Goal: Transaction & Acquisition: Purchase product/service

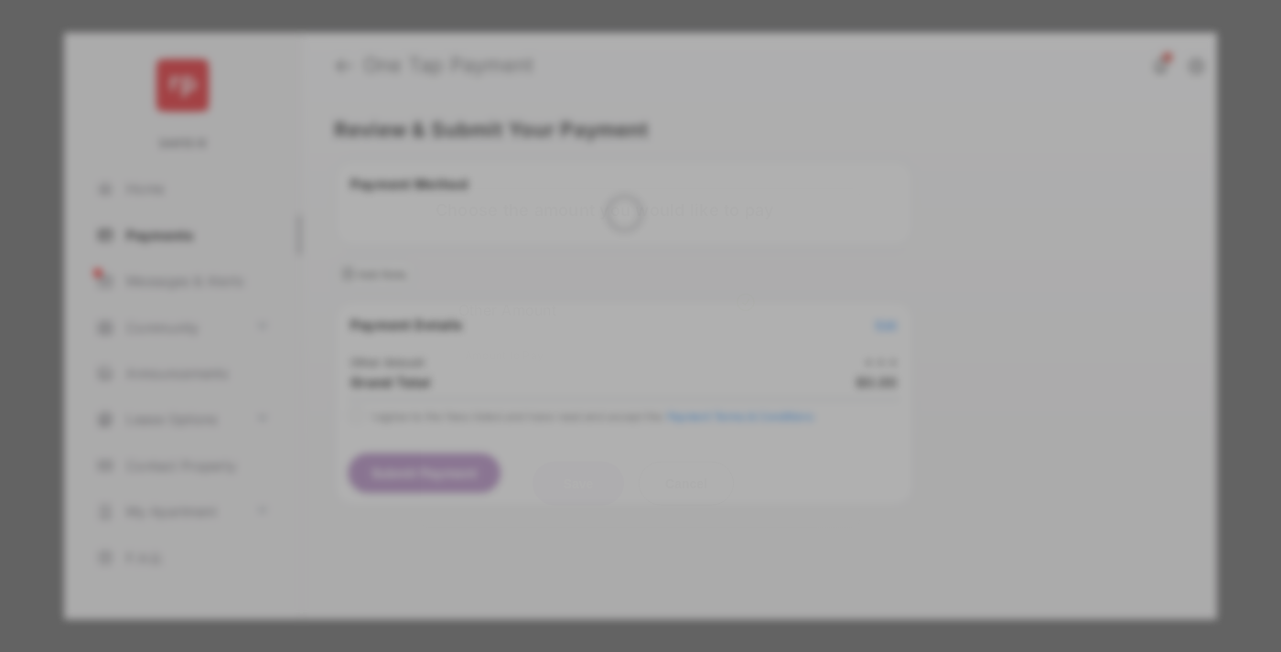
click at [606, 294] on div "Other Amount" at bounding box center [606, 309] width 296 height 31
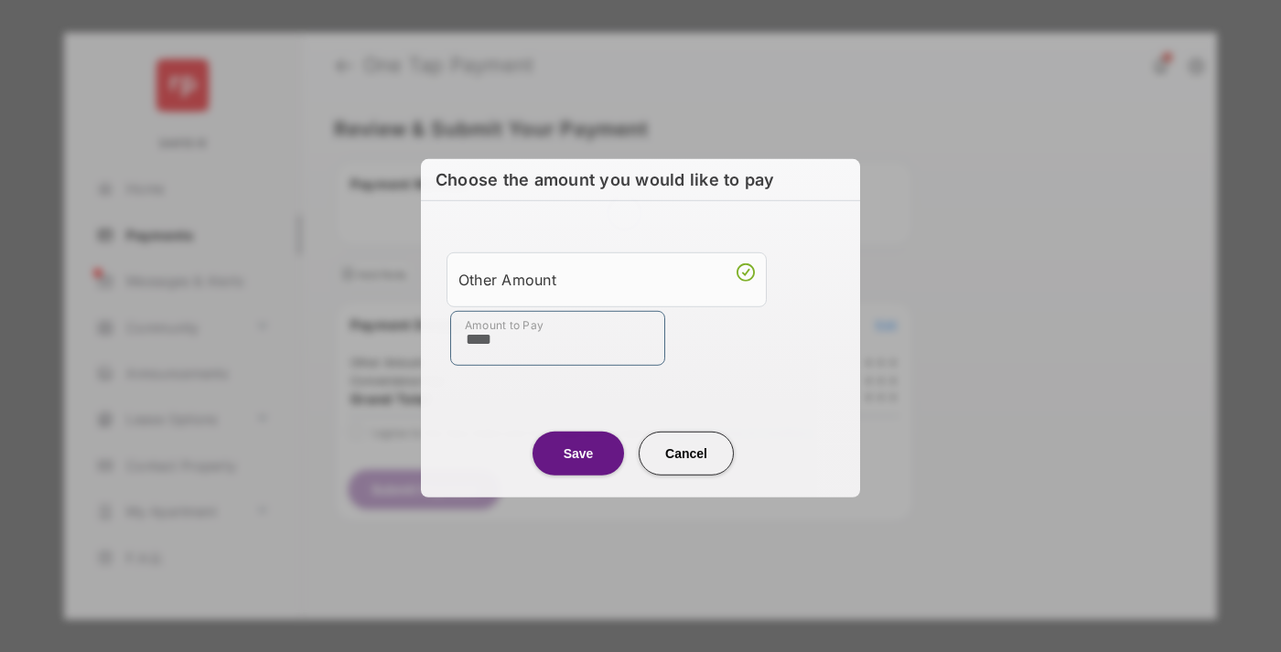
type input "****"
click at [578, 453] on button "Save" at bounding box center [577, 453] width 91 height 44
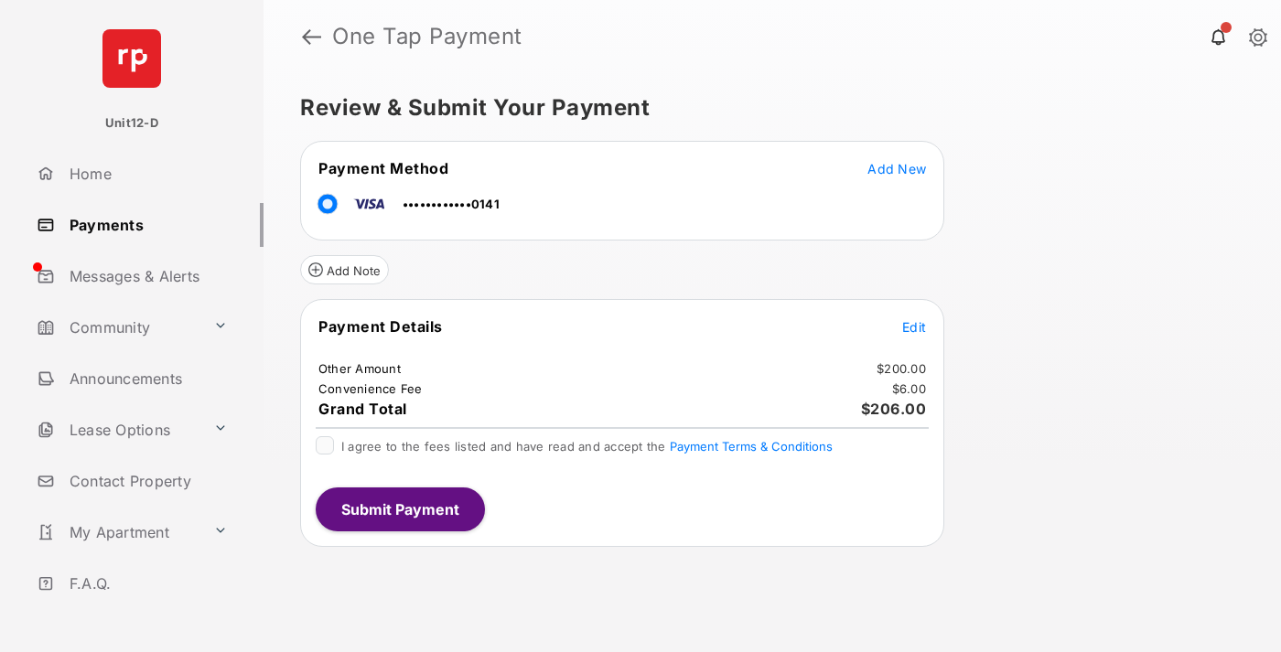
click at [914, 327] on span "Edit" at bounding box center [914, 327] width 24 height 16
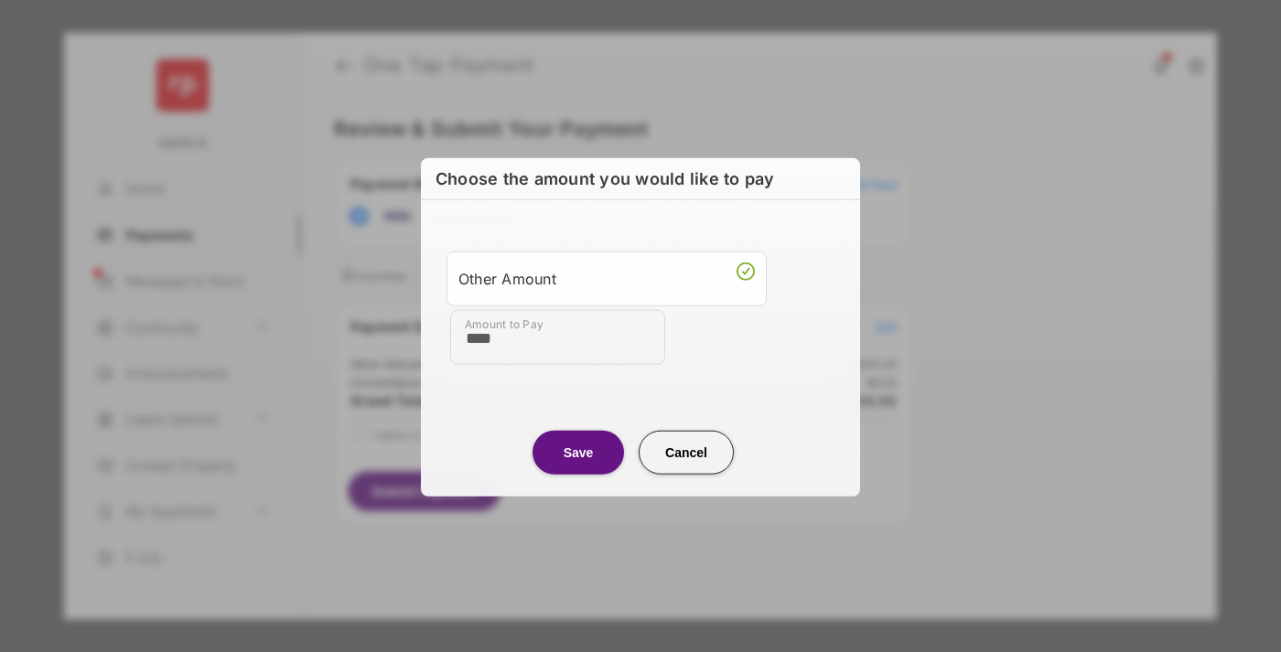
click at [578, 451] on button "Save" at bounding box center [577, 452] width 91 height 44
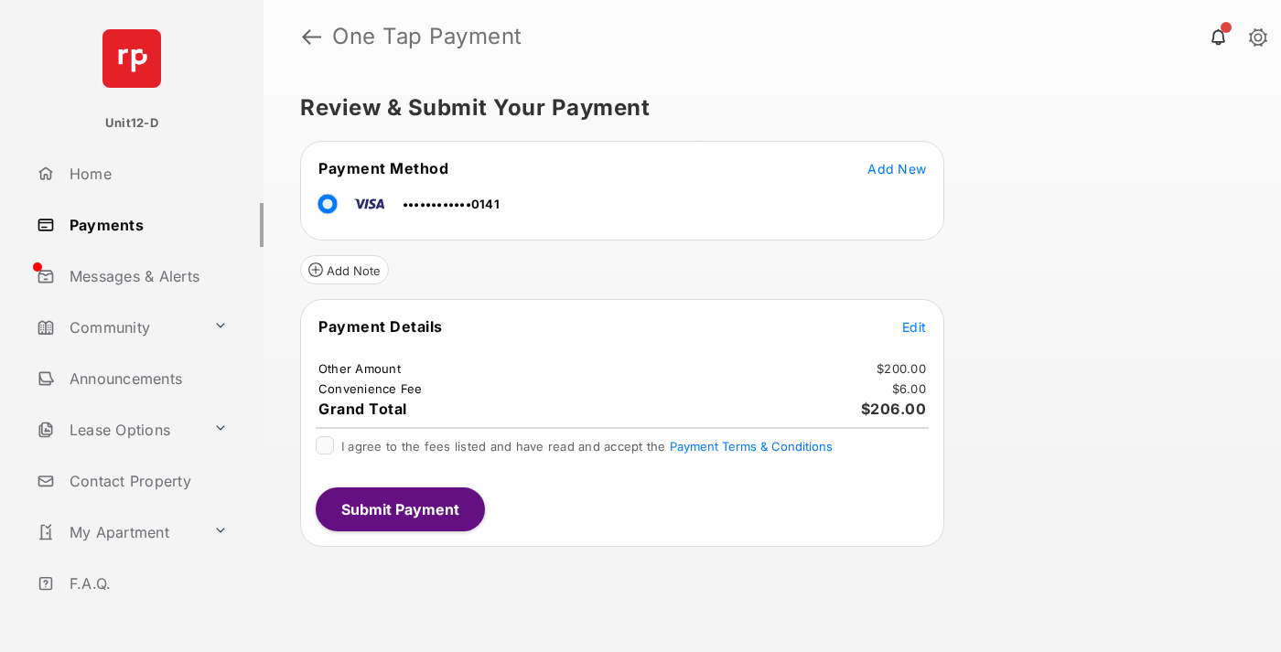
click at [399, 509] on button "Submit Payment" at bounding box center [400, 510] width 169 height 44
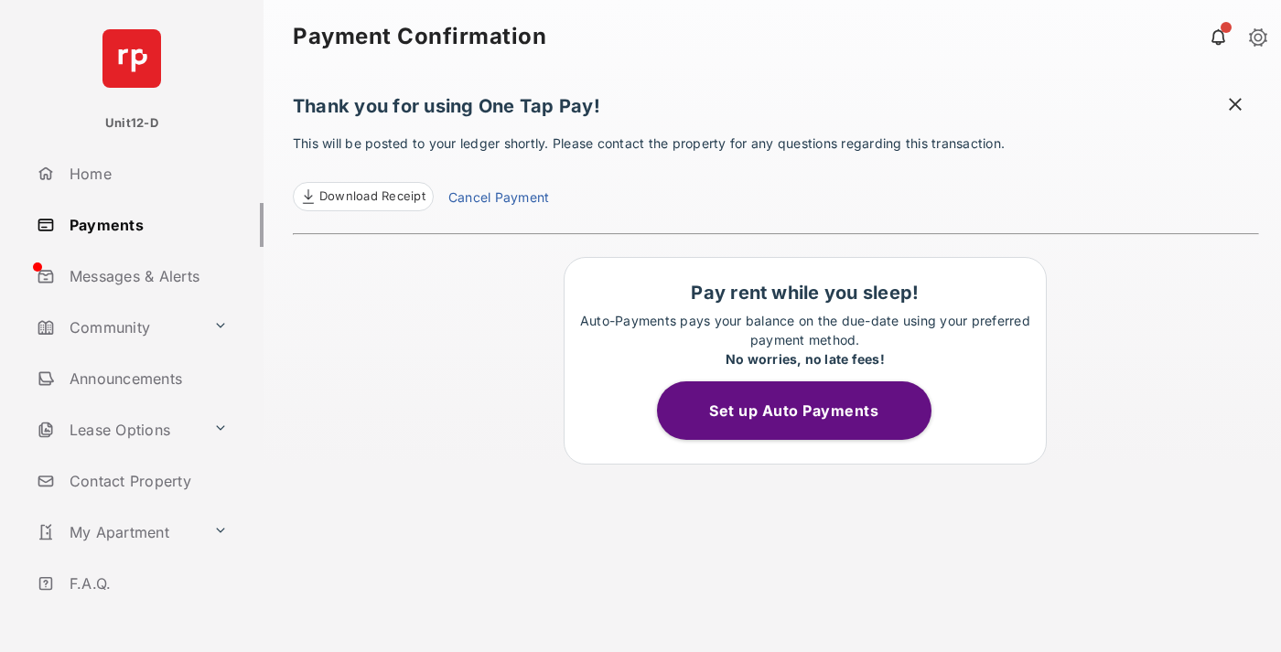
click at [804, 411] on button "Set up Auto Payments" at bounding box center [794, 410] width 274 height 59
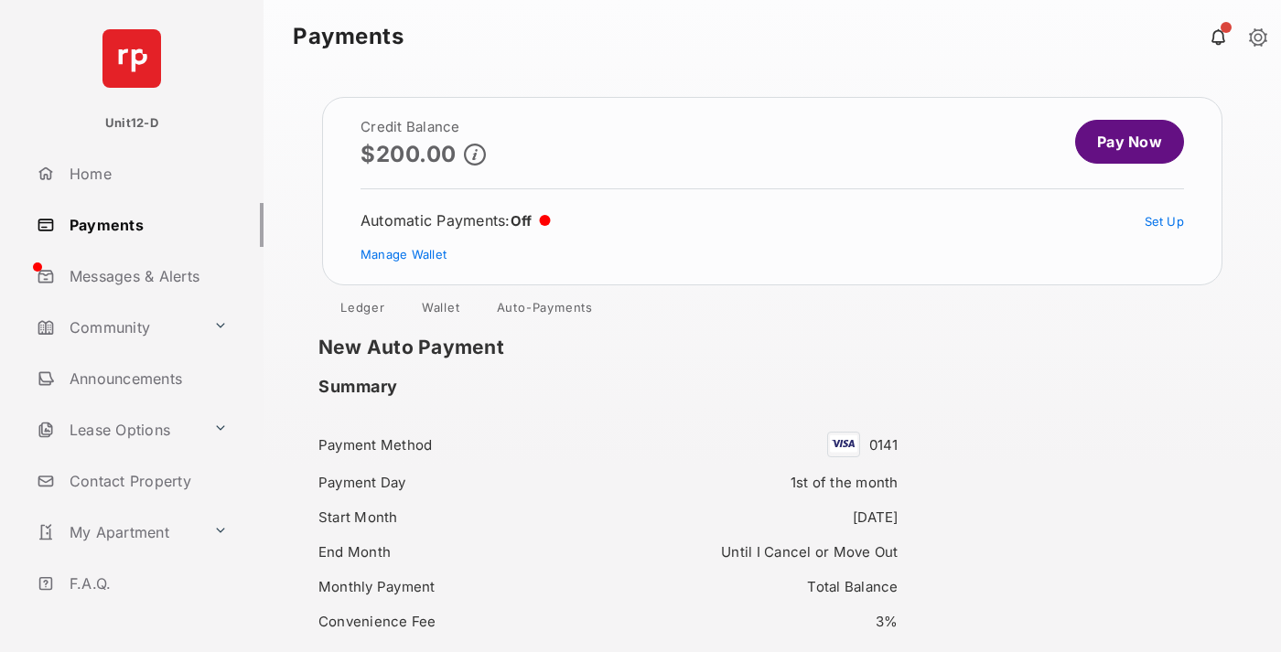
scroll to position [157, 0]
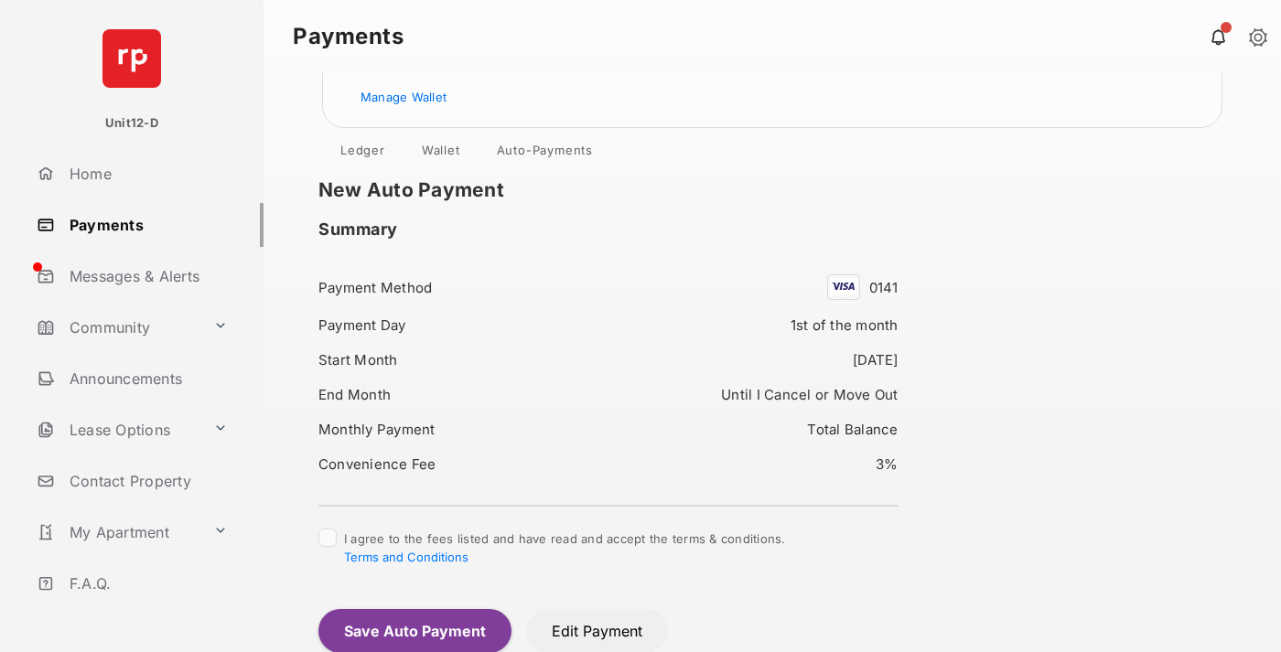
click at [413, 630] on button "Save Auto Payment" at bounding box center [414, 631] width 193 height 44
